Goal: Task Accomplishment & Management: Manage account settings

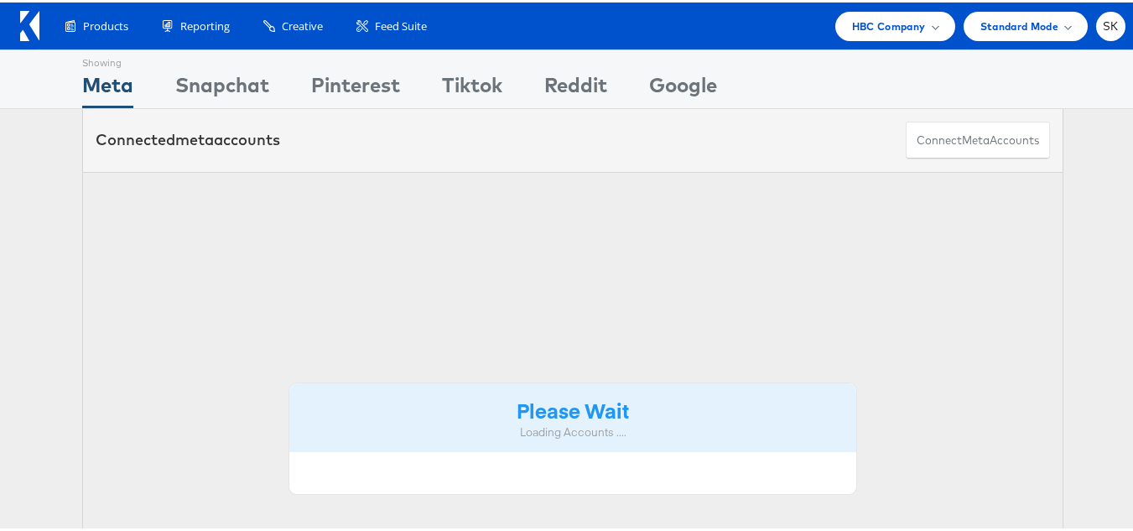
click at [894, 26] on span "HBC Company" at bounding box center [889, 24] width 74 height 18
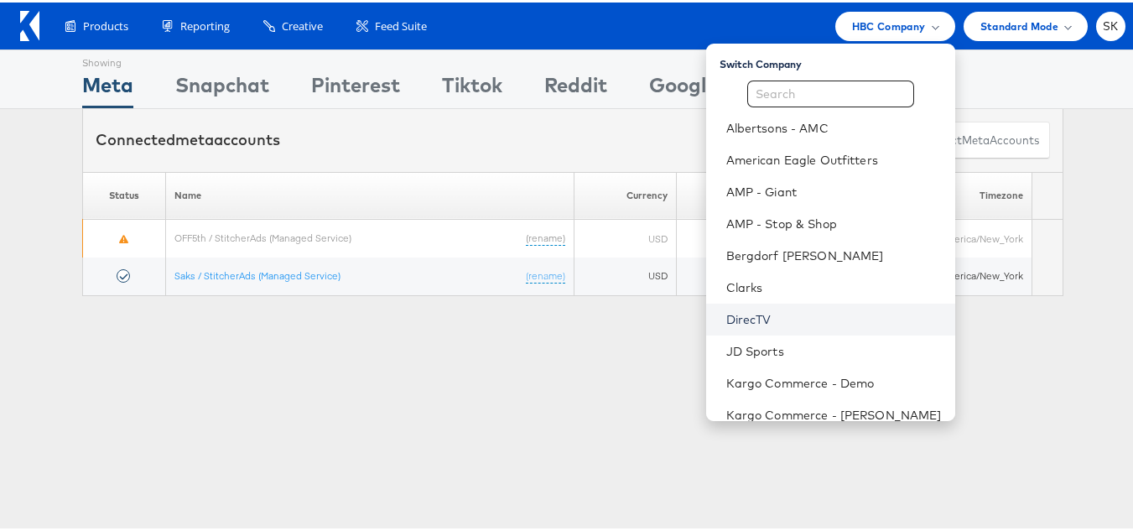
click at [727, 320] on link "DirecTV" at bounding box center [834, 317] width 216 height 17
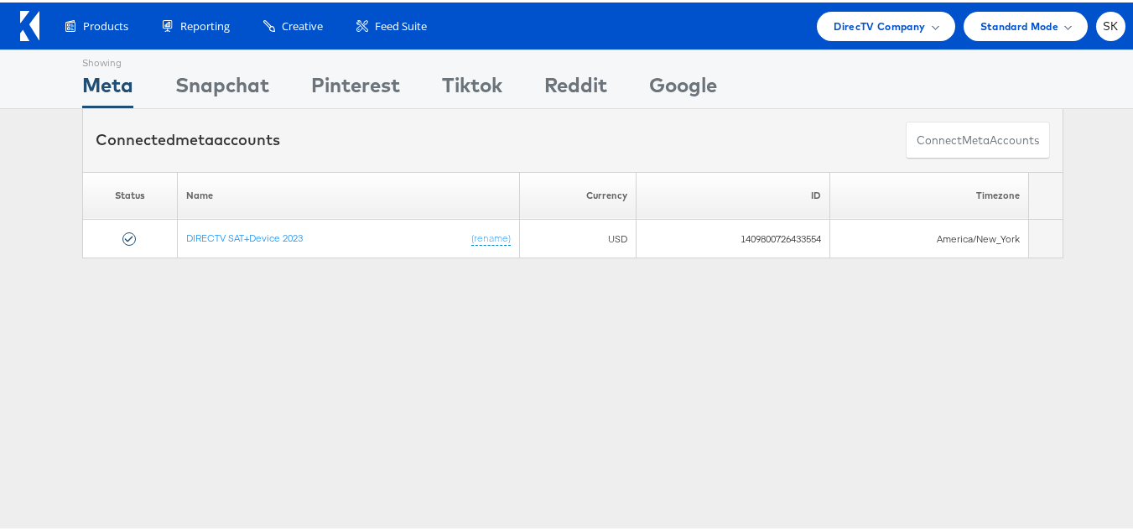
click at [39, 30] on icon at bounding box center [34, 22] width 10 height 29
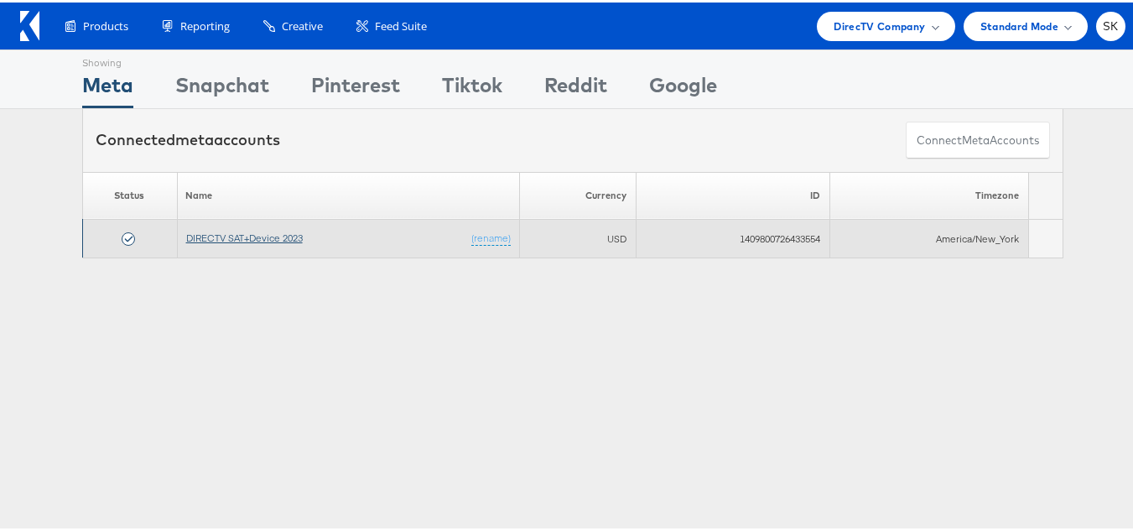
click at [262, 231] on link "DIRECTV SAT+Device 2023" at bounding box center [244, 235] width 117 height 13
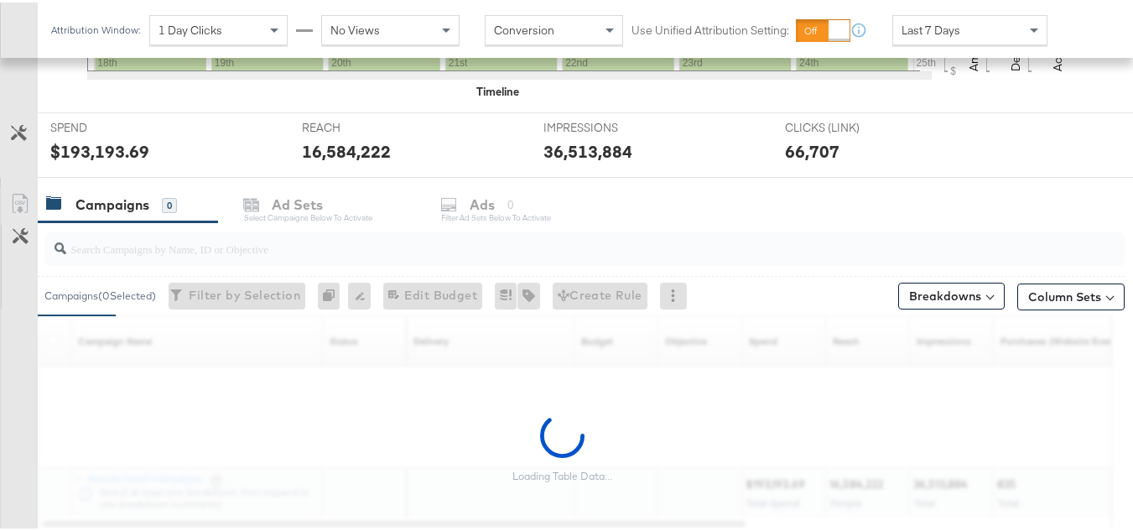
scroll to position [647, 0]
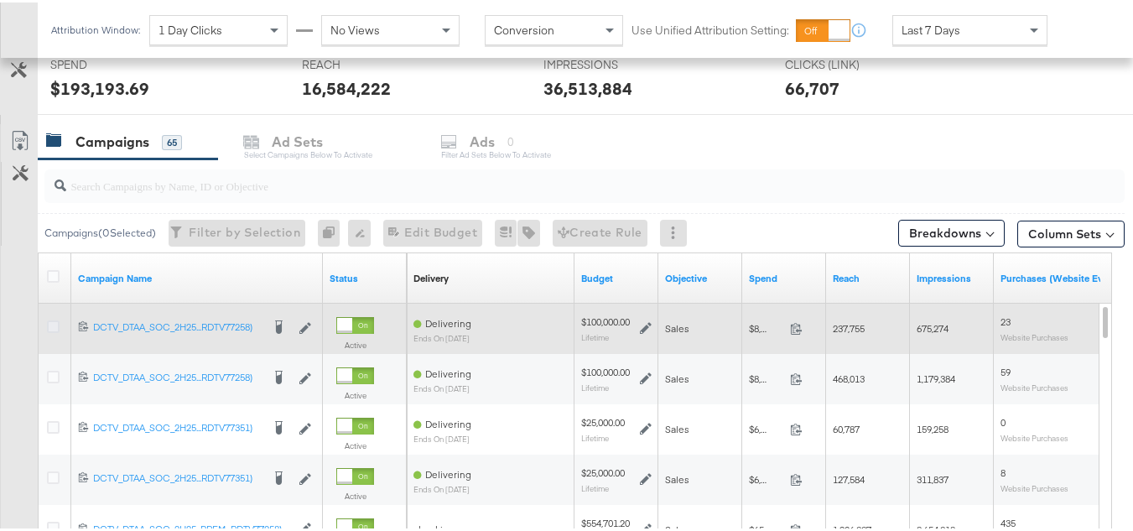
click at [49, 320] on icon at bounding box center [53, 324] width 13 height 13
click at [0, 0] on input "checkbox" at bounding box center [0, 0] width 0 height 0
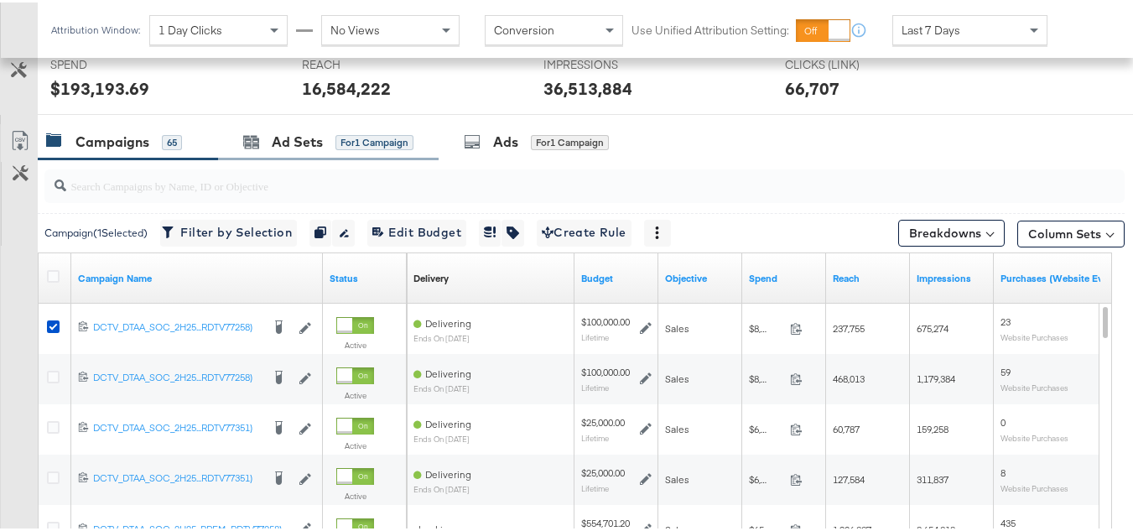
click at [315, 154] on div "Ad Sets for 1 Campaign" at bounding box center [328, 140] width 221 height 36
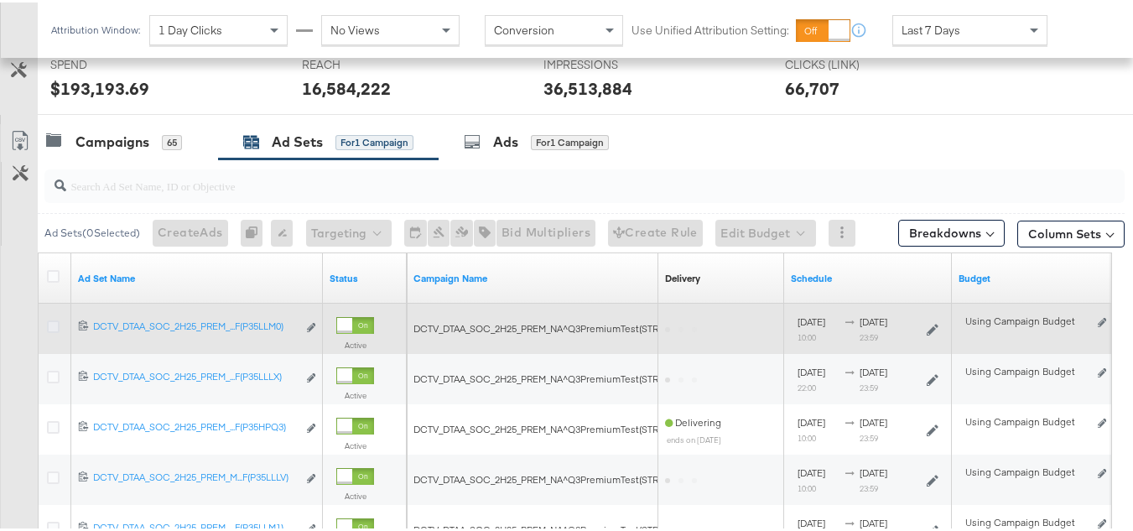
click at [50, 326] on icon at bounding box center [53, 324] width 13 height 13
click at [0, 0] on input "checkbox" at bounding box center [0, 0] width 0 height 0
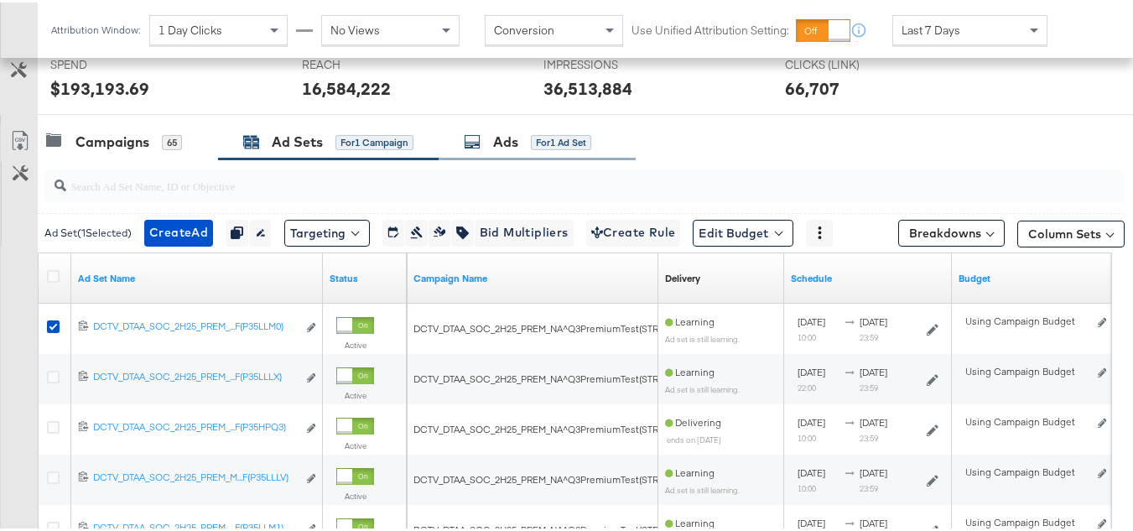
drag, startPoint x: 571, startPoint y: 135, endPoint x: 527, endPoint y: 146, distance: 45.8
click at [571, 135] on div "for 1 Ad Set" at bounding box center [561, 140] width 60 height 15
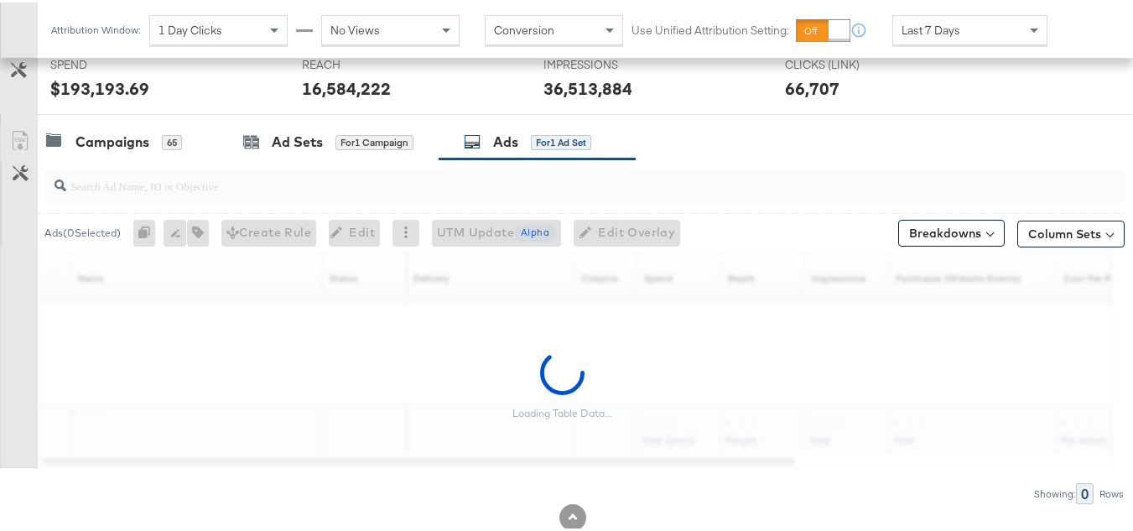
scroll to position [641, 0]
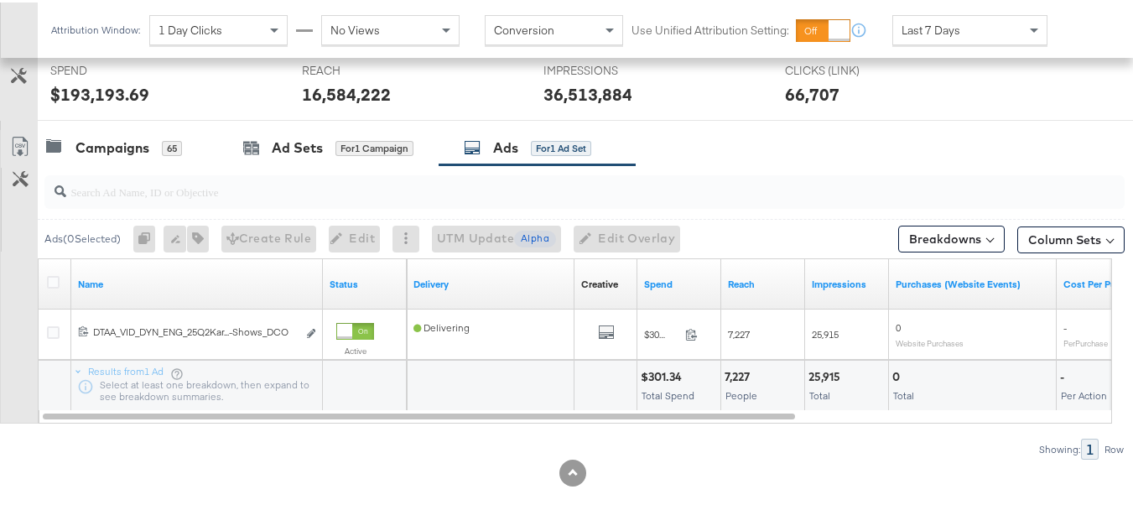
drag, startPoint x: 55, startPoint y: 330, endPoint x: 80, endPoint y: 301, distance: 38.0
click at [53, 330] on icon at bounding box center [53, 330] width 13 height 13
click at [0, 0] on input "checkbox" at bounding box center [0, 0] width 0 height 0
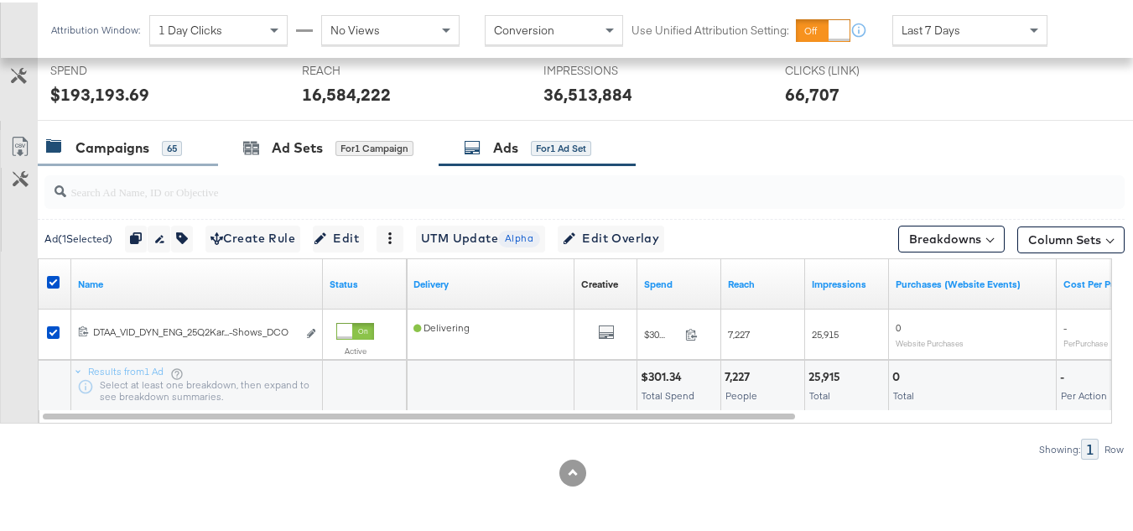
click at [127, 149] on div "Campaigns" at bounding box center [112, 145] width 74 height 19
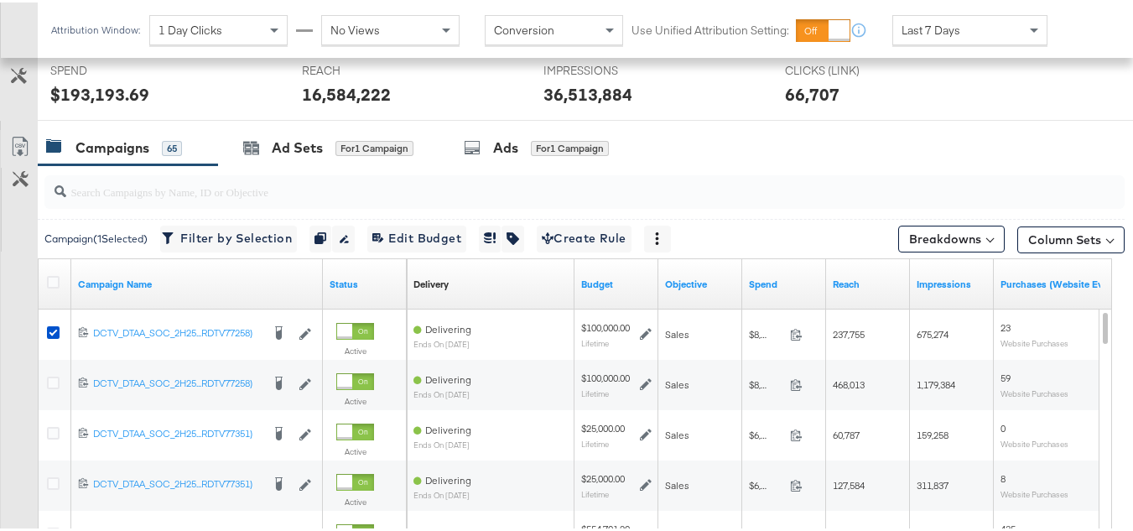
scroll to position [647, 0]
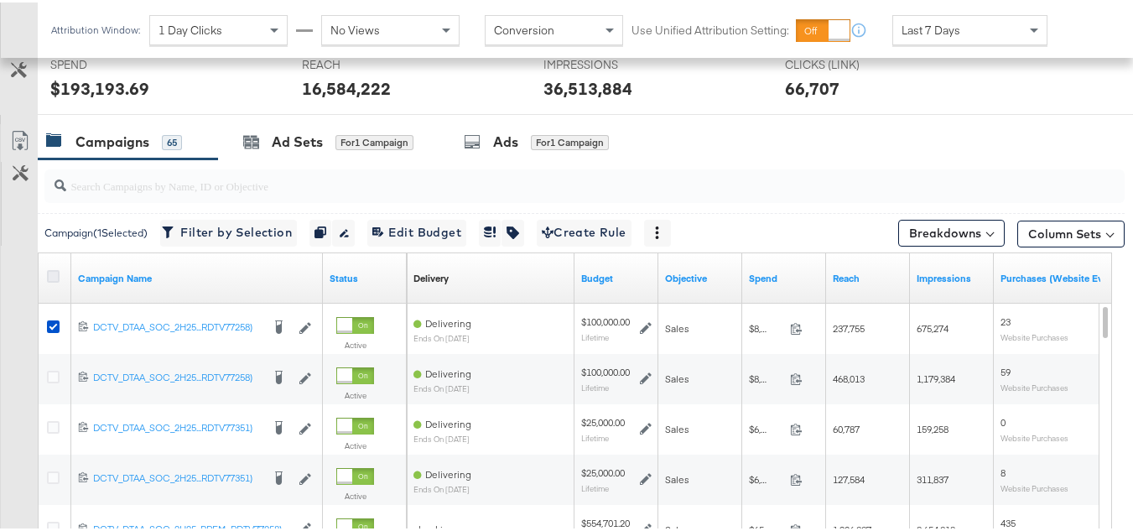
click at [60, 271] on div at bounding box center [56, 276] width 18 height 17
click at [55, 276] on icon at bounding box center [53, 274] width 13 height 13
click at [0, 0] on input "checkbox" at bounding box center [0, 0] width 0 height 0
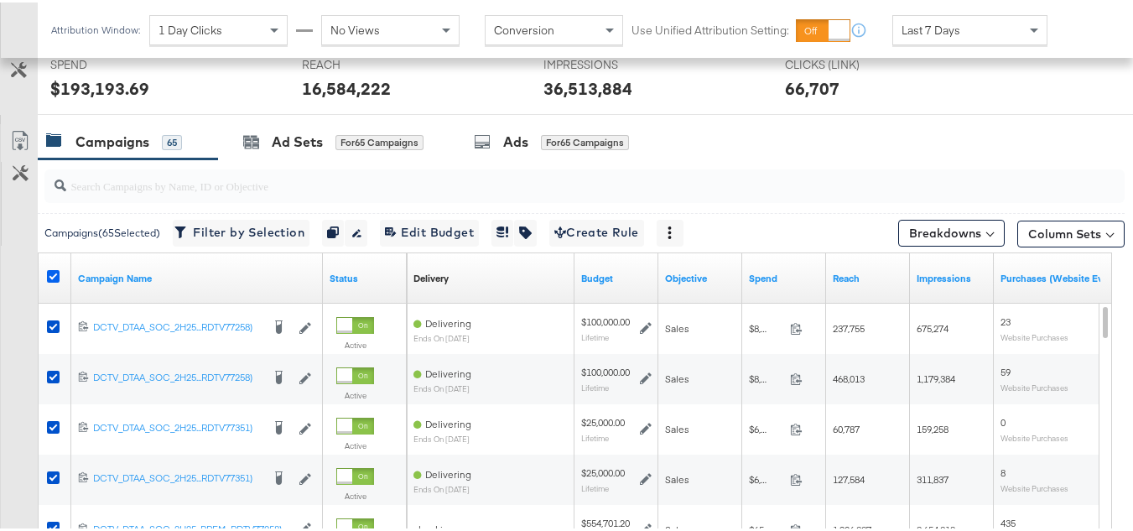
click at [55, 278] on icon at bounding box center [53, 274] width 13 height 13
click at [0, 0] on input "checkbox" at bounding box center [0, 0] width 0 height 0
